Goal: Information Seeking & Learning: Learn about a topic

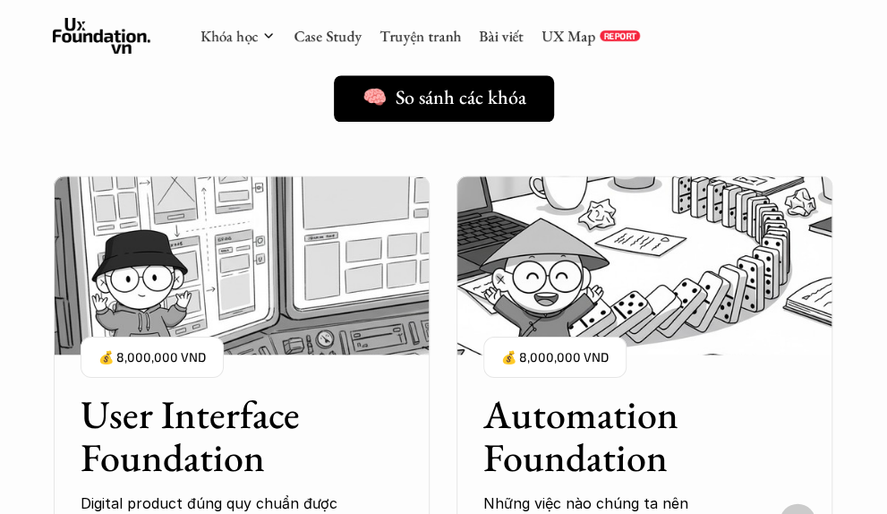
scroll to position [1253, 0]
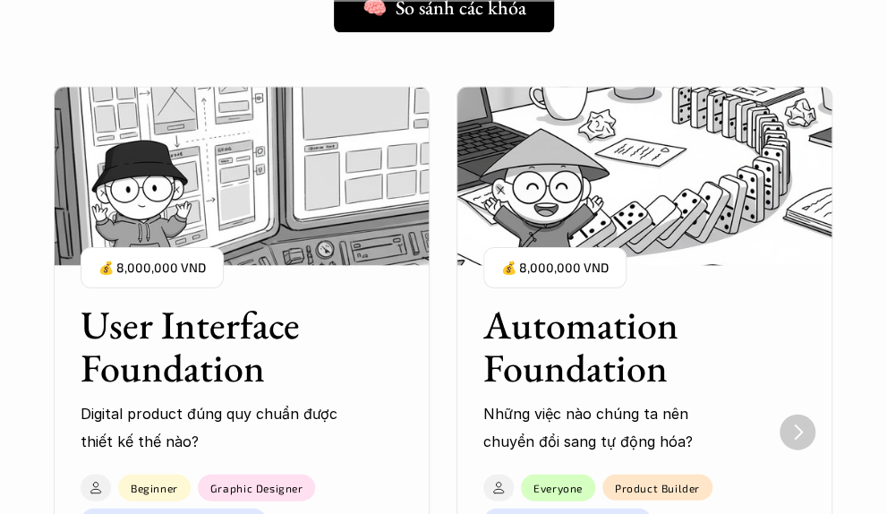
click at [704, 318] on h3 "Automation Foundation" at bounding box center [621, 345] width 277 height 87
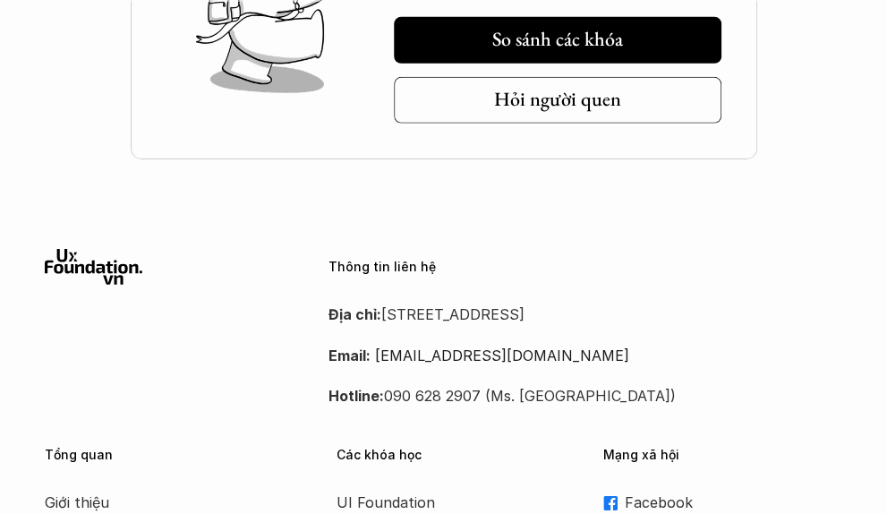
scroll to position [4921, 0]
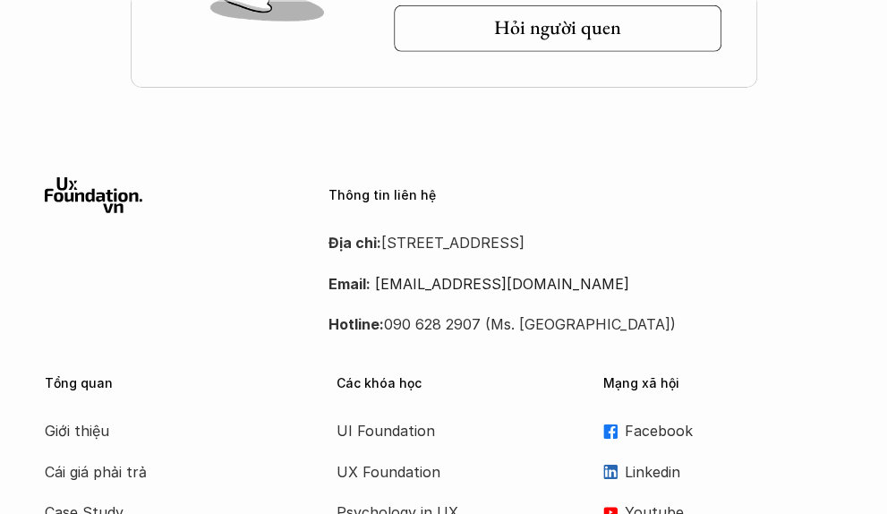
click at [744, 242] on p "Địa chỉ: [STREET_ADDRESS]" at bounding box center [585, 242] width 514 height 27
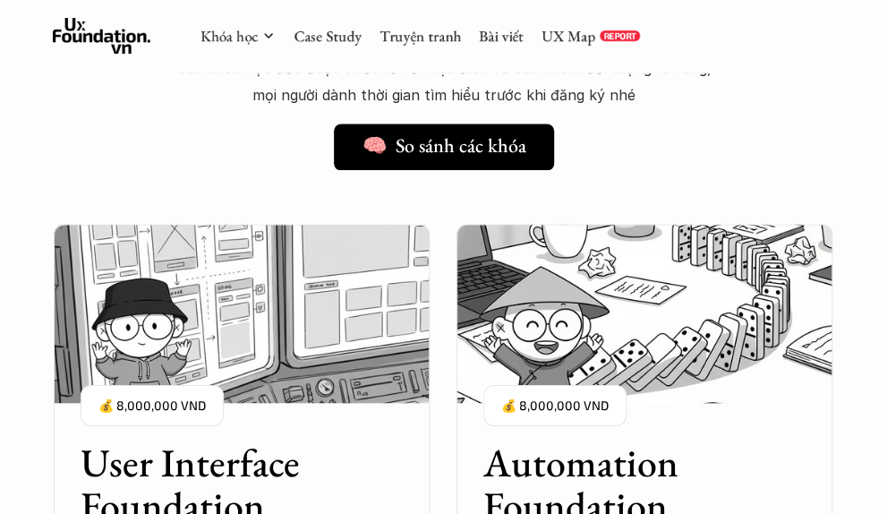
scroll to position [984, 0]
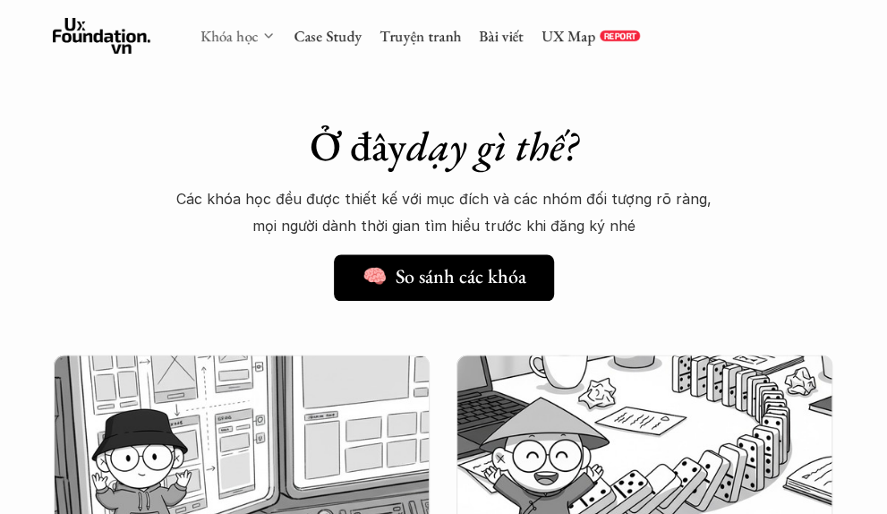
click at [254, 42] on link "Khóa học" at bounding box center [228, 36] width 57 height 20
click at [250, 38] on link "Khóa học" at bounding box center [228, 36] width 57 height 20
click at [258, 26] on div "Khóa học" at bounding box center [237, 36] width 75 height 20
click at [268, 30] on icon at bounding box center [268, 36] width 14 height 14
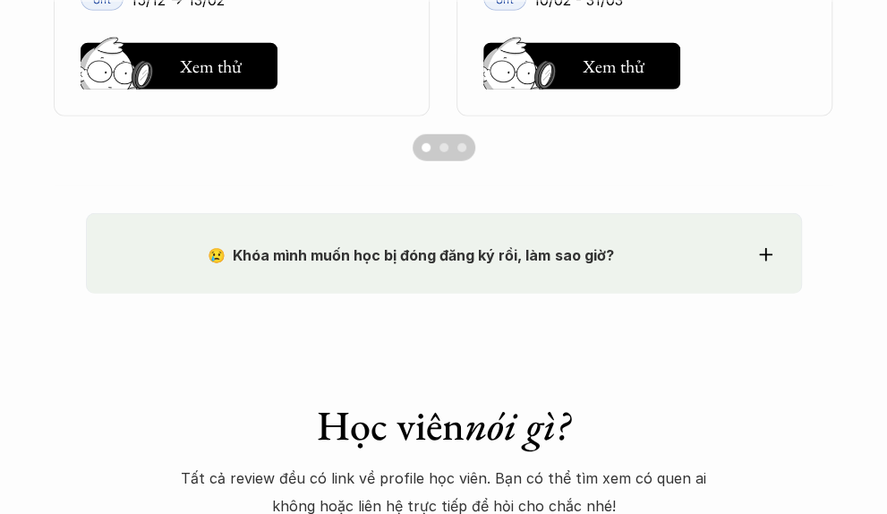
scroll to position [1789, 0]
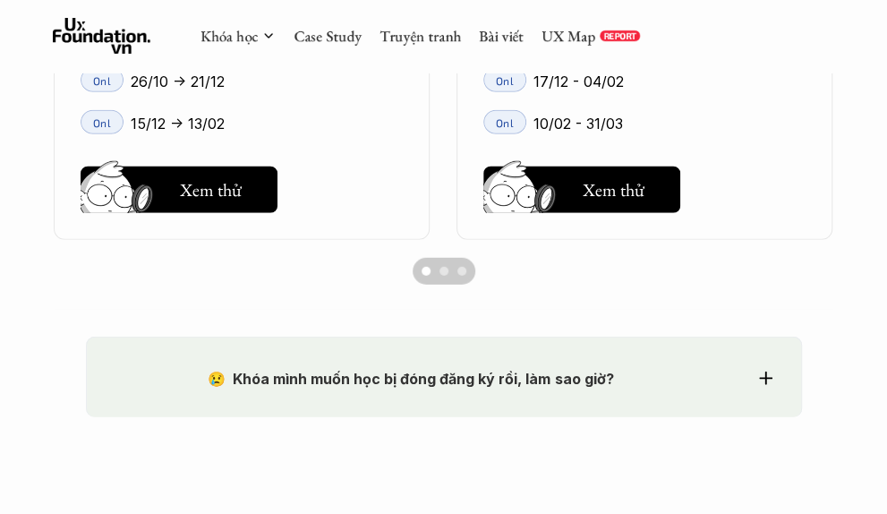
click at [440, 273] on div "Scroll to page 2" at bounding box center [443, 271] width 9 height 9
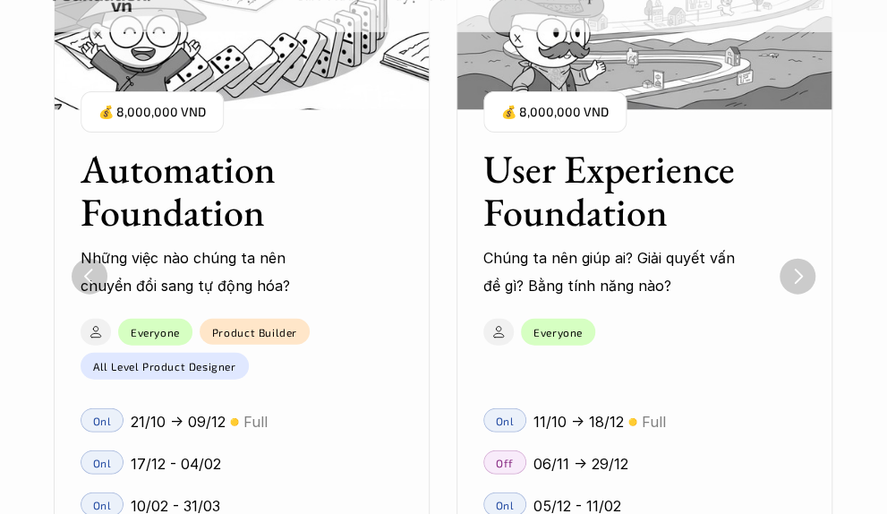
scroll to position [1432, 0]
